Goal: Task Accomplishment & Management: Complete application form

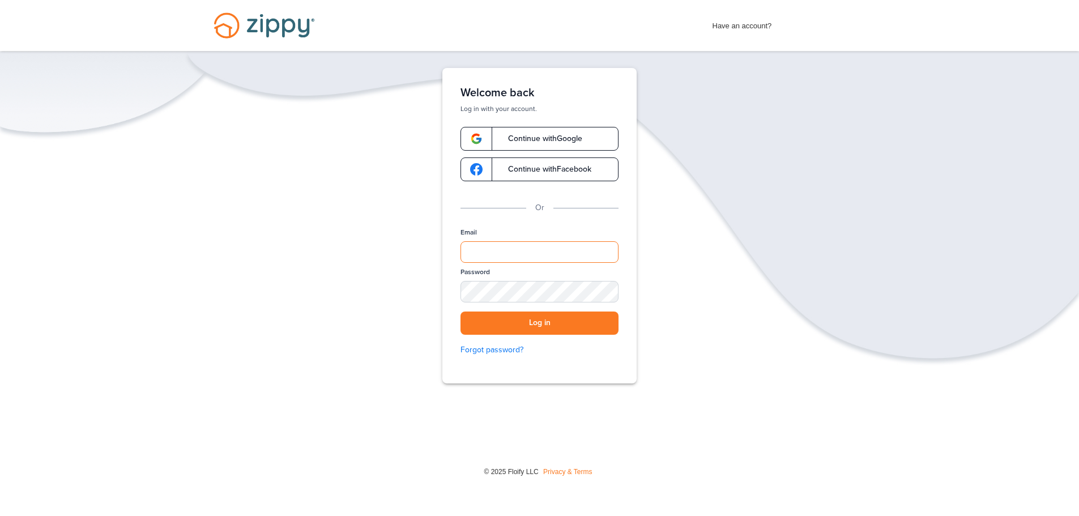
drag, startPoint x: 554, startPoint y: 250, endPoint x: 554, endPoint y: 260, distance: 9.6
click at [554, 250] on input "Email" at bounding box center [540, 252] width 158 height 22
type input "**********"
click at [606, 295] on div "SHOW" at bounding box center [604, 292] width 25 height 11
click at [606, 295] on div "HIDE" at bounding box center [604, 292] width 25 height 11
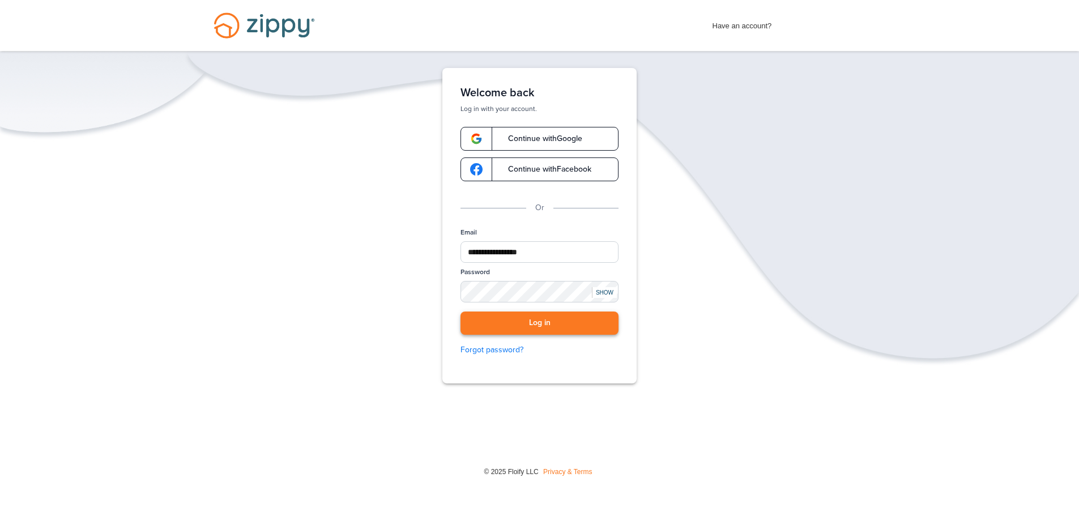
click at [592, 321] on button "Log in" at bounding box center [540, 323] width 158 height 23
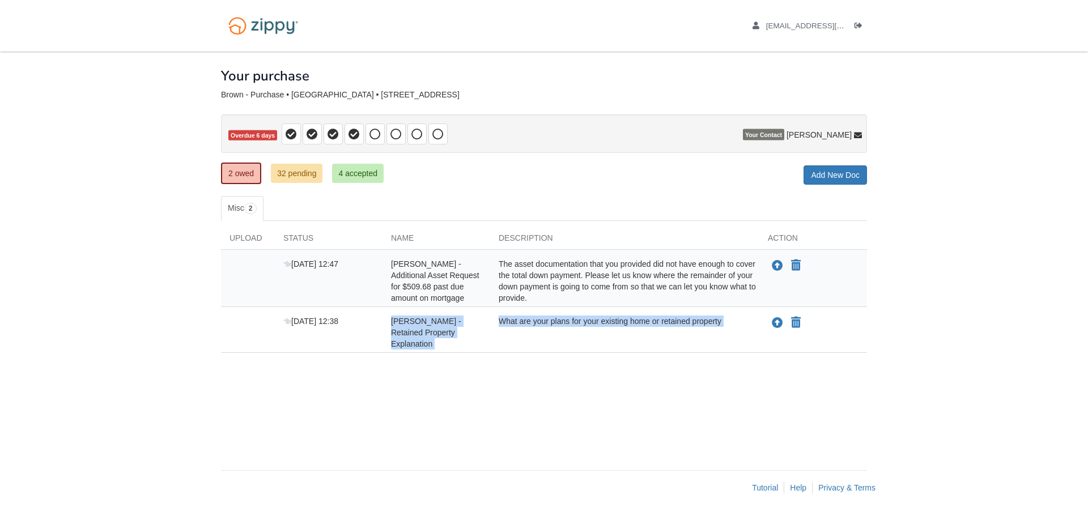
drag, startPoint x: 393, startPoint y: 321, endPoint x: 763, endPoint y: 331, distance: 370.6
click at [763, 331] on div "Oct 10 12:38 Tonya Brown - Retained Property Explanation What are your plans fo…" at bounding box center [544, 333] width 646 height 34
copy div "Tonya Brown - Retained Property Explanation What are your plans for your existi…"
click at [489, 288] on div "Tonya Brown - Additional Asset Request for $509.68 past due amount on mortgage" at bounding box center [436, 280] width 108 height 45
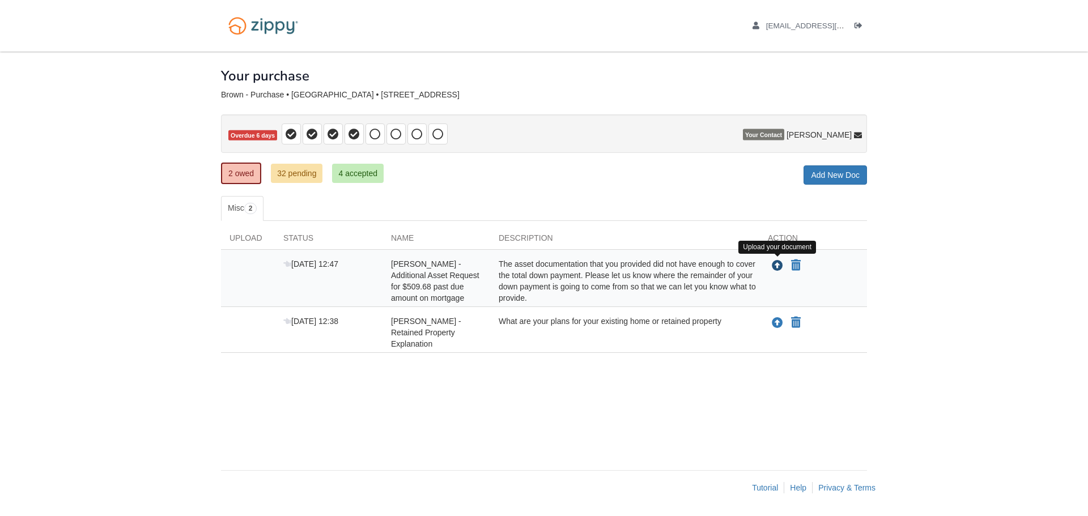
click at [778, 270] on icon "Upload Tonya Brown - Additional Asset Request for $509.68 past due amount on mo…" at bounding box center [777, 266] width 11 height 11
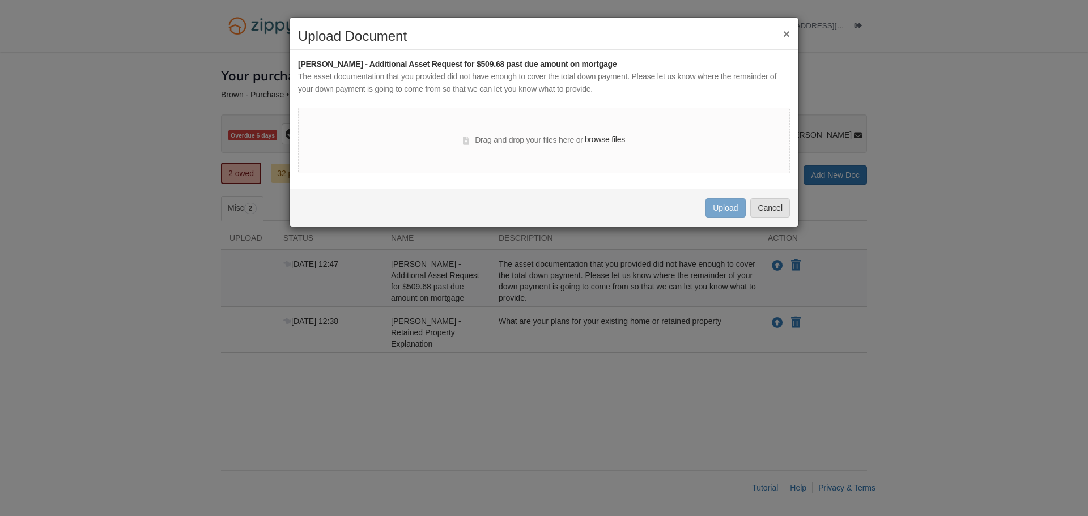
click at [619, 142] on label "browse files" at bounding box center [605, 140] width 40 height 12
click at [0, 0] on input "browse files" at bounding box center [0, 0] width 0 height 0
click at [786, 36] on button "×" at bounding box center [786, 34] width 7 height 12
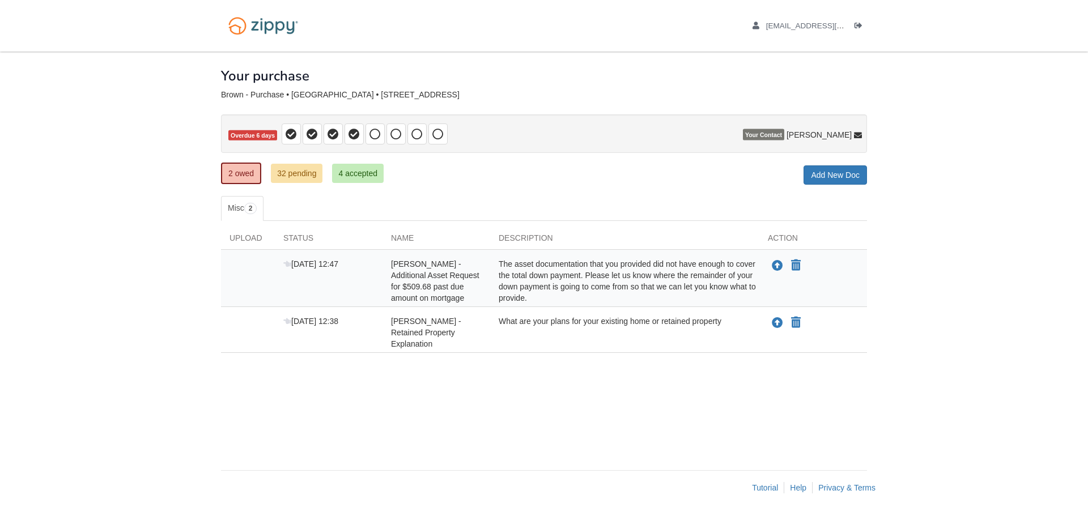
drag, startPoint x: 587, startPoint y: 278, endPoint x: 641, endPoint y: 302, distance: 58.8
click at [641, 302] on div "The asset documentation that you provided did not have enough to cover the tota…" at bounding box center [624, 280] width 269 height 45
copy div "Please let us know where the remainder of your down payment is going to come fr…"
click at [766, 284] on div "Upload your document You can declare this document Not Applicable" at bounding box center [813, 280] width 108 height 45
click at [776, 265] on icon "Upload Tonya Brown - Additional Asset Request for $509.68 past due amount on mo…" at bounding box center [777, 266] width 11 height 11
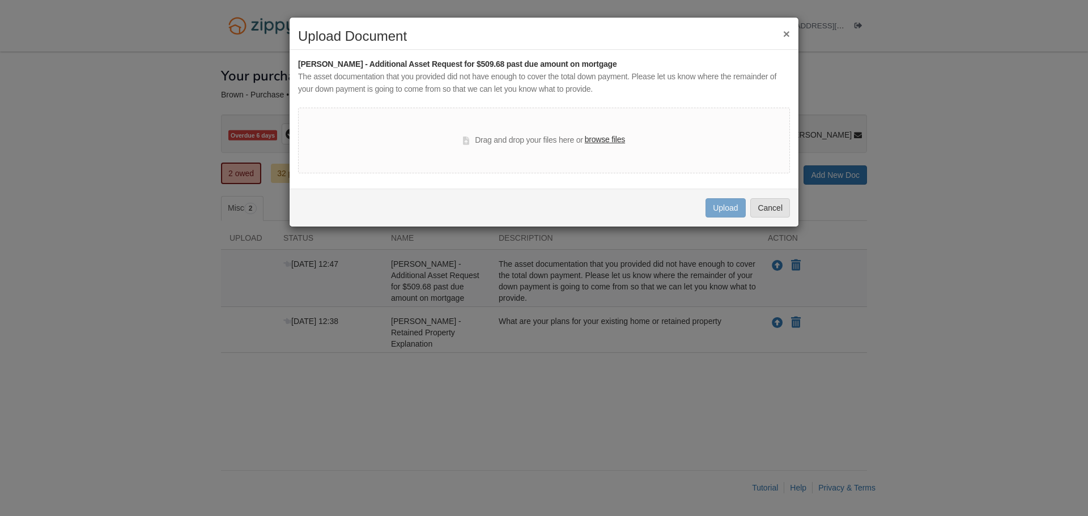
click at [611, 135] on label "browse files" at bounding box center [605, 140] width 40 height 12
click at [0, 0] on input "browse files" at bounding box center [0, 0] width 0 height 0
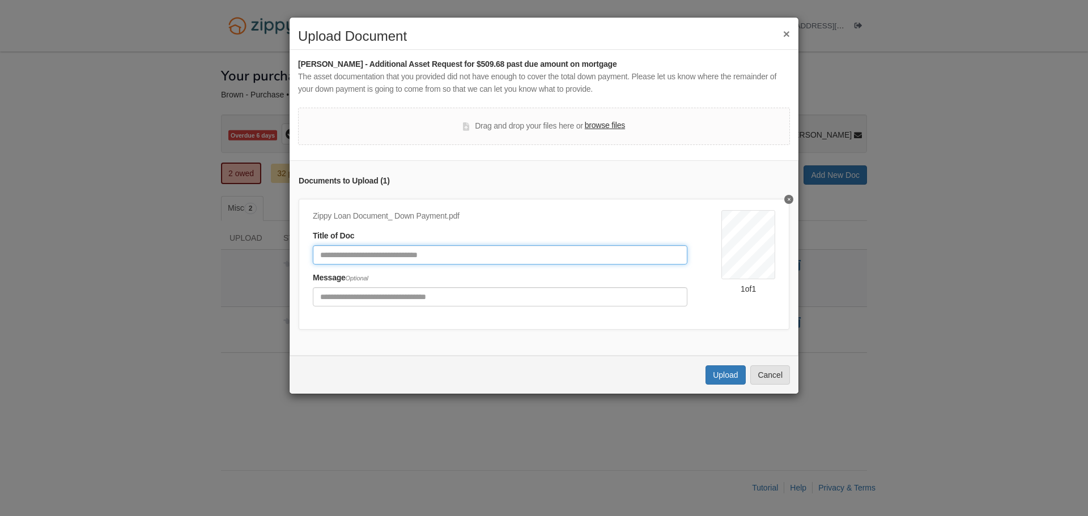
click at [588, 254] on input "Document Title" at bounding box center [500, 254] width 374 height 19
type input "**********"
click at [738, 383] on button "Upload" at bounding box center [725, 374] width 40 height 19
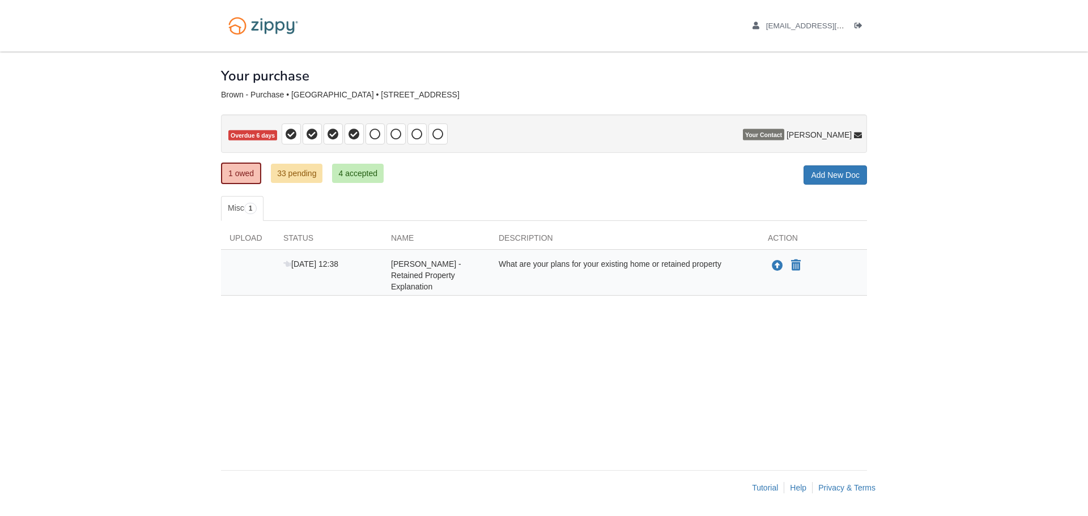
drag, startPoint x: 442, startPoint y: 266, endPoint x: 730, endPoint y: 272, distance: 288.4
click at [730, 272] on div "Oct 10 12:38 Tonya Brown - Retained Property Explanation What are your plans fo…" at bounding box center [544, 275] width 646 height 34
copy div "Retained Property Explanation What are your plans for your existing home or ret…"
click at [530, 289] on div "Upload Status Name Description Action Oct 10 12:38 Tonya Brown - Retained Prope…" at bounding box center [544, 264] width 646 height 86
click at [775, 264] on icon "Upload Tonya Brown - Retained Property Explanation" at bounding box center [777, 266] width 11 height 11
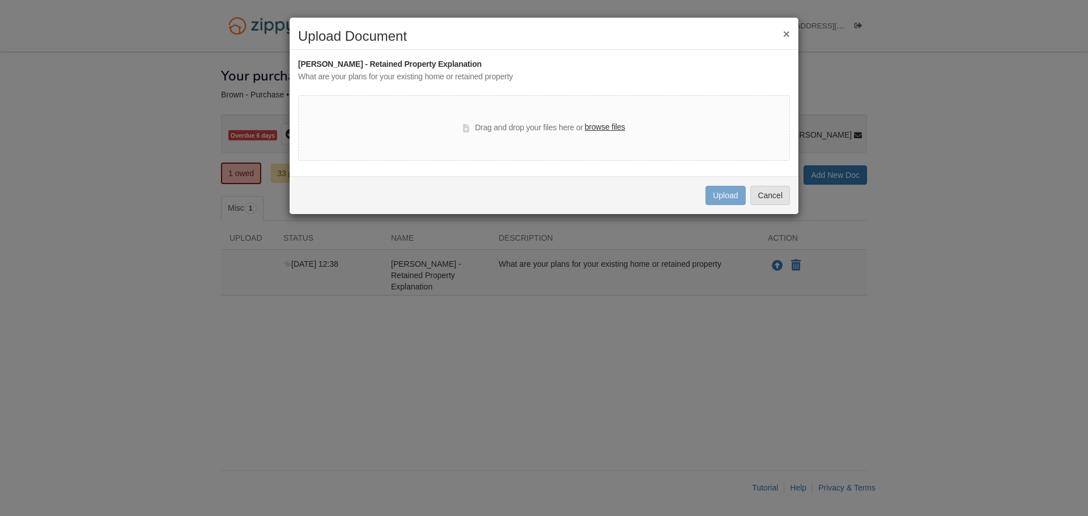
click at [605, 127] on label "browse files" at bounding box center [605, 127] width 40 height 12
click at [0, 0] on input "browse files" at bounding box center [0, 0] width 0 height 0
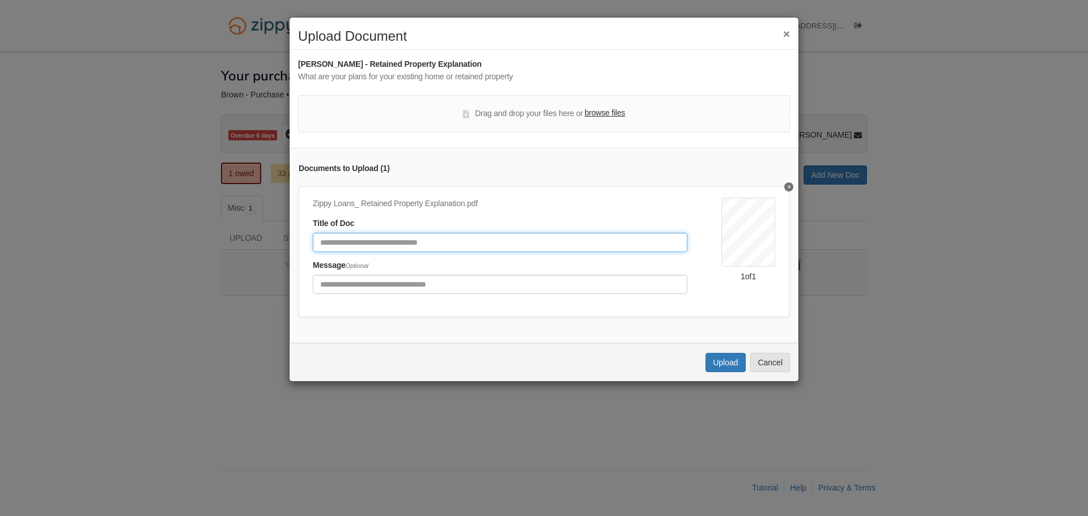
click at [425, 241] on input "Document Title" at bounding box center [500, 242] width 374 height 19
type input "**********"
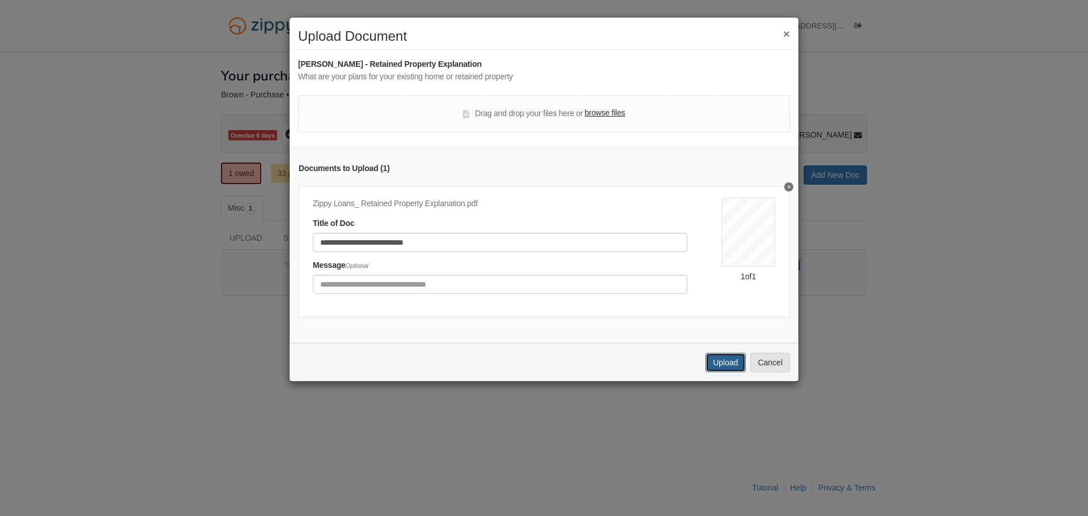
click at [725, 369] on button "Upload" at bounding box center [725, 362] width 40 height 19
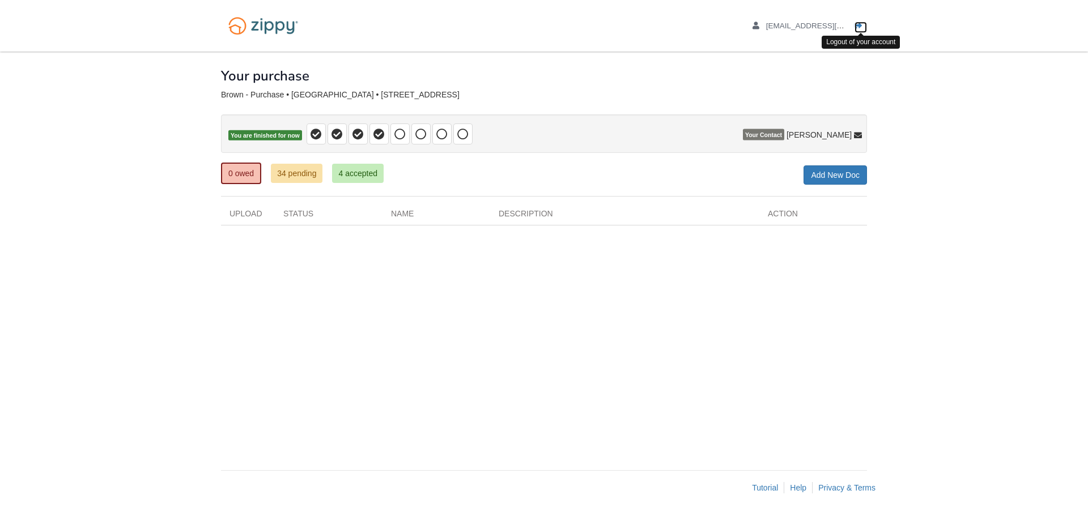
click at [862, 28] on icon "Log out" at bounding box center [858, 26] width 8 height 8
